Goal: Information Seeking & Learning: Learn about a topic

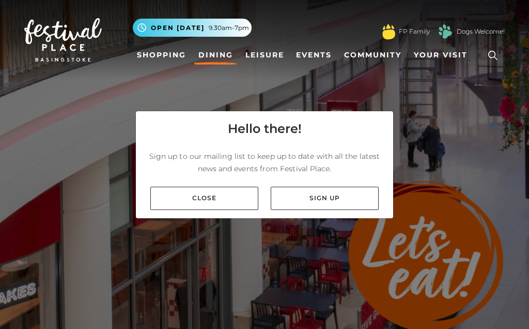
click at [227, 210] on link "Close" at bounding box center [204, 198] width 108 height 23
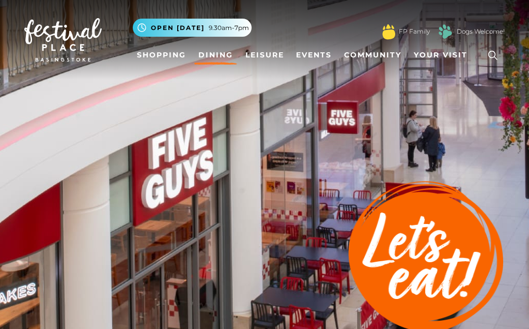
click at [62, 41] on img at bounding box center [63, 39] width 78 height 43
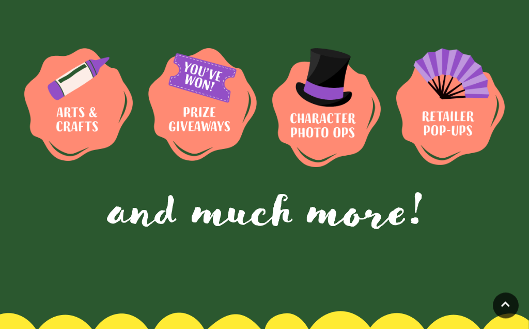
scroll to position [1068, 0]
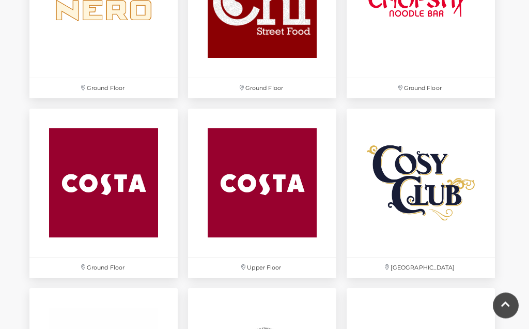
scroll to position [1295, 0]
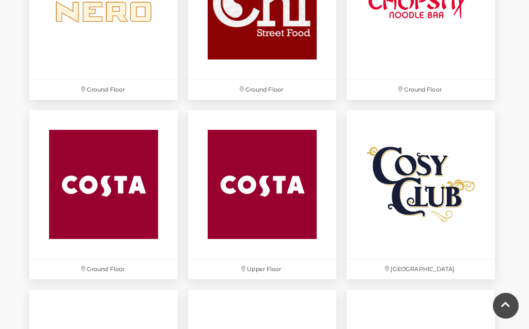
click at [427, 201] on img at bounding box center [421, 184] width 148 height 148
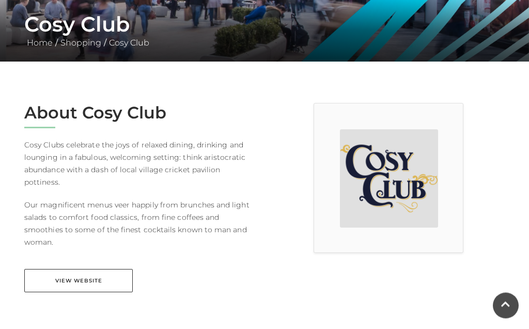
scroll to position [195, 0]
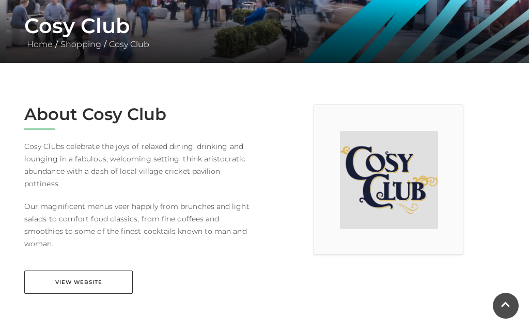
click at [95, 270] on link "View Website" at bounding box center [78, 281] width 109 height 23
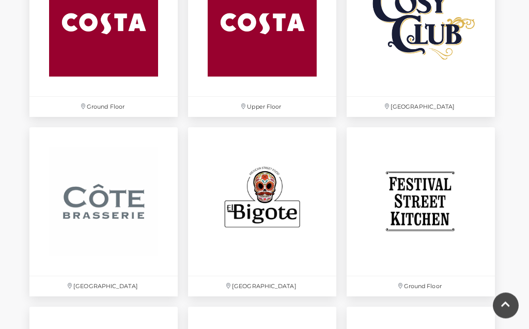
scroll to position [1465, 0]
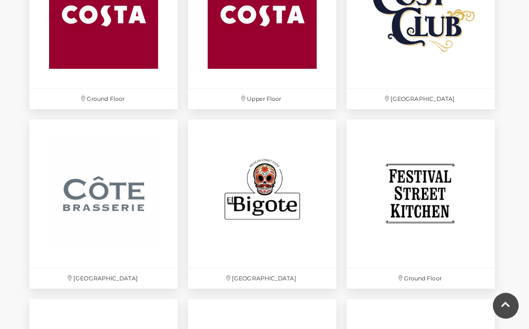
click at [102, 199] on img at bounding box center [103, 193] width 148 height 148
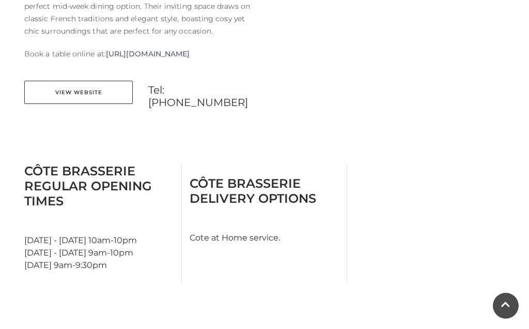
scroll to position [464, 0]
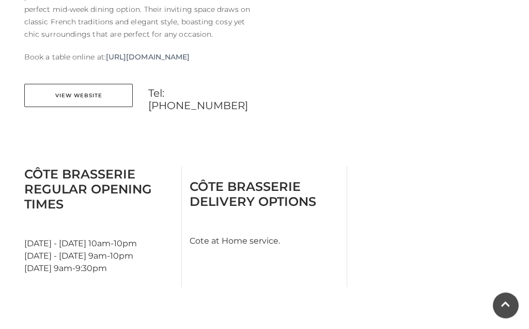
click at [86, 108] on link "View Website" at bounding box center [78, 95] width 109 height 23
